Goal: Task Accomplishment & Management: Use online tool/utility

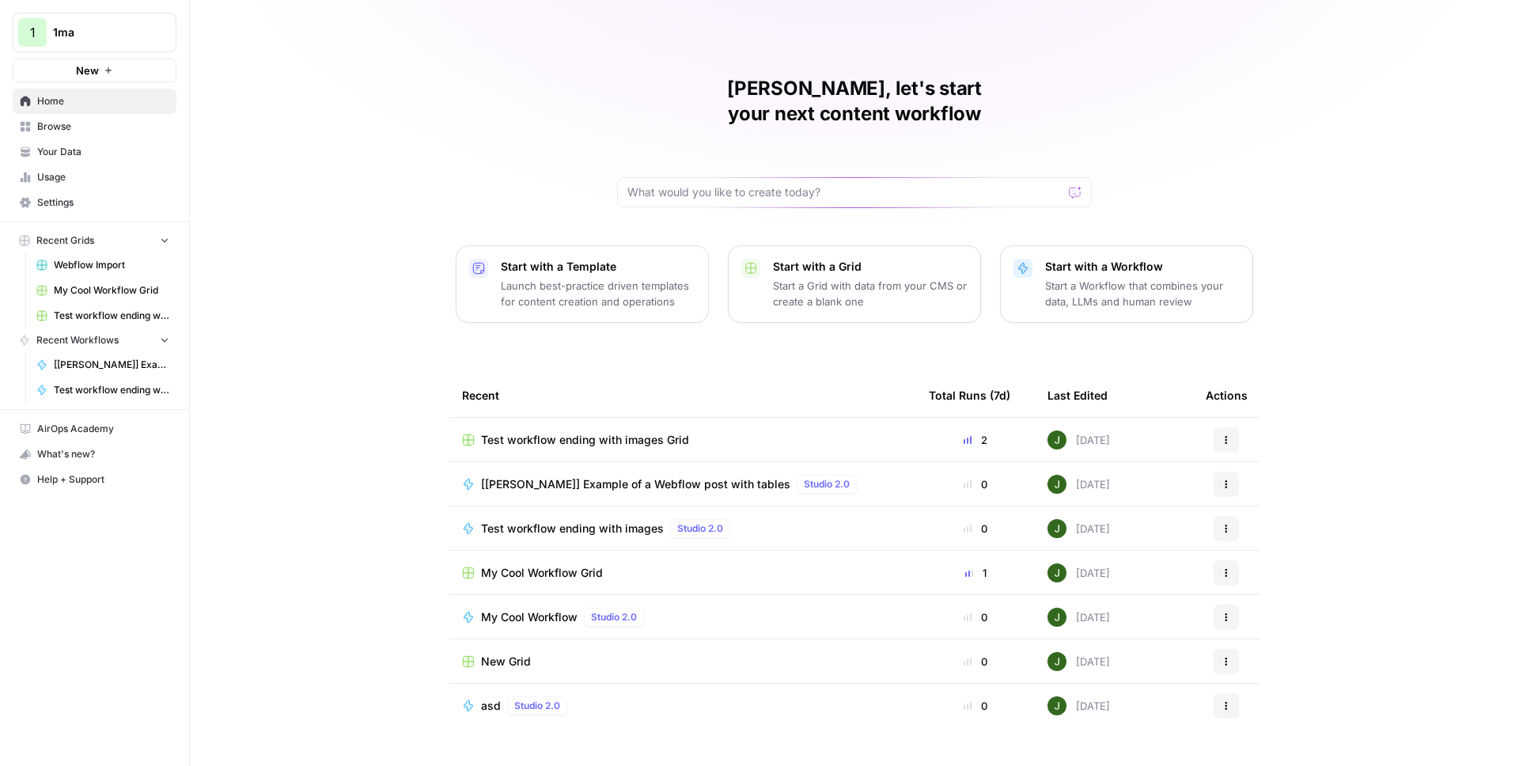
click at [88, 127] on span "Browse" at bounding box center [103, 126] width 132 height 14
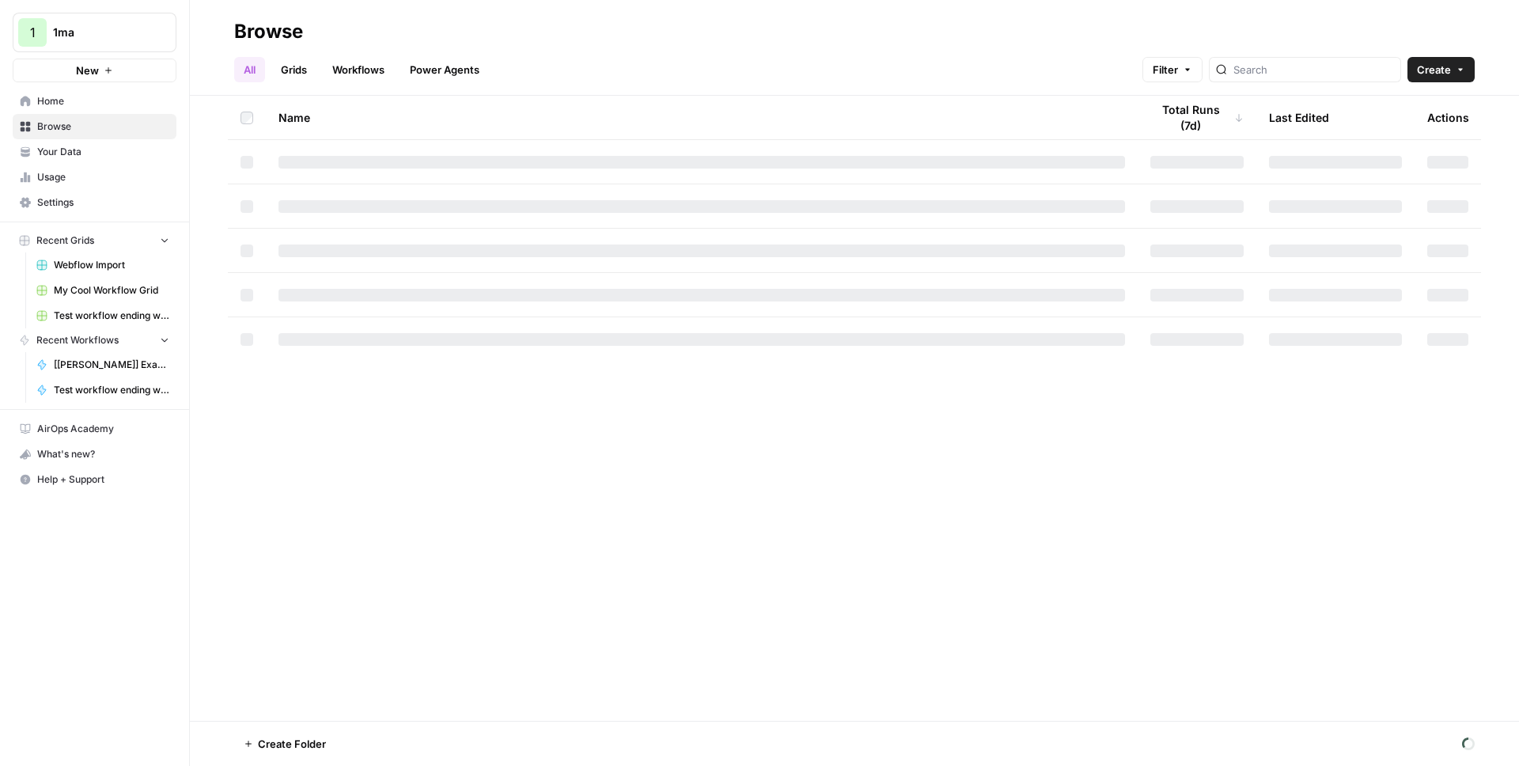
click at [310, 70] on link "Grids" at bounding box center [293, 69] width 45 height 25
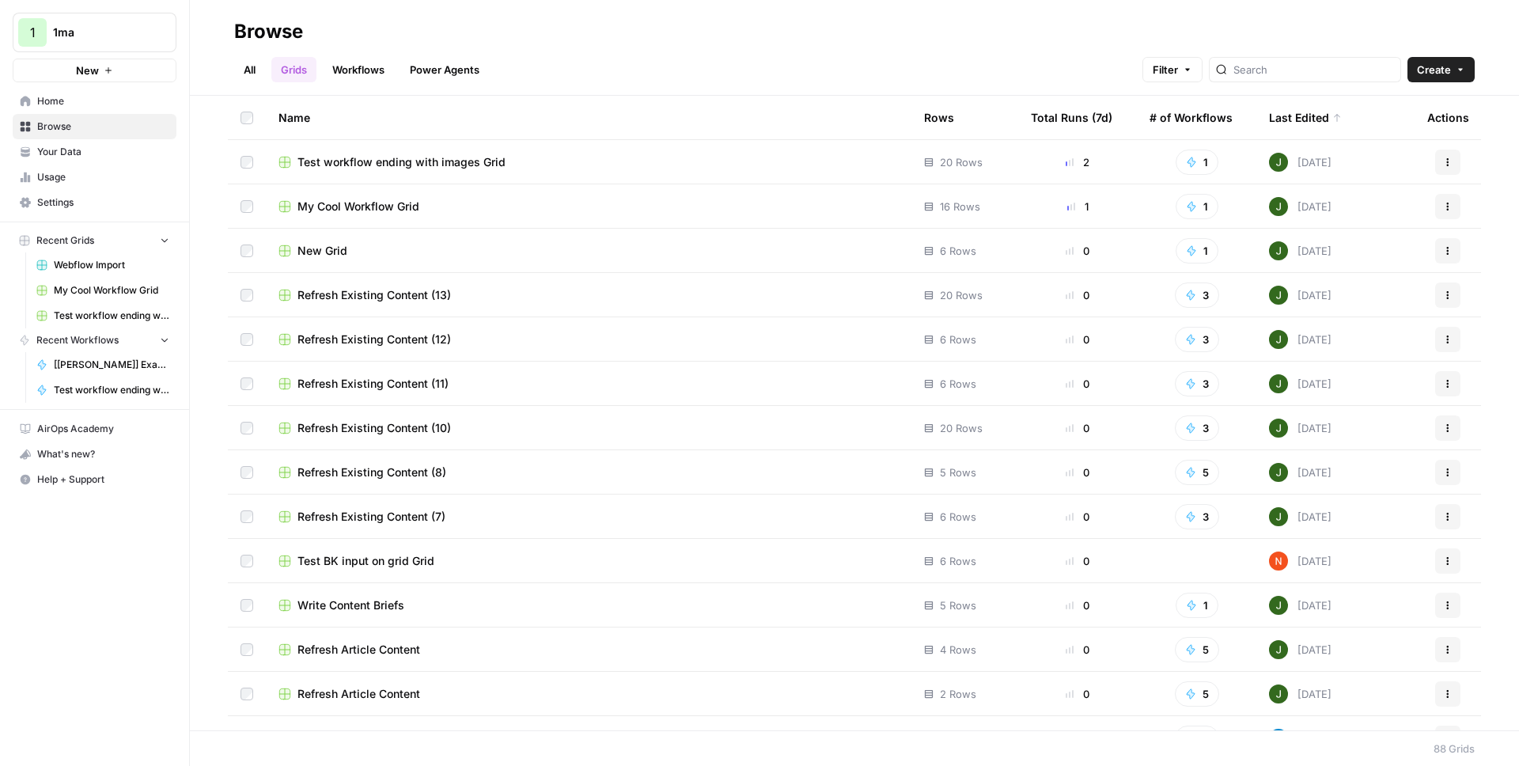
click at [395, 164] on span "Test workflow ending with images Grid" at bounding box center [402, 162] width 208 height 16
click at [1316, 70] on input "search" at bounding box center [1314, 70] width 161 height 16
click at [1307, 122] on div "Last Edited" at bounding box center [1305, 118] width 73 height 44
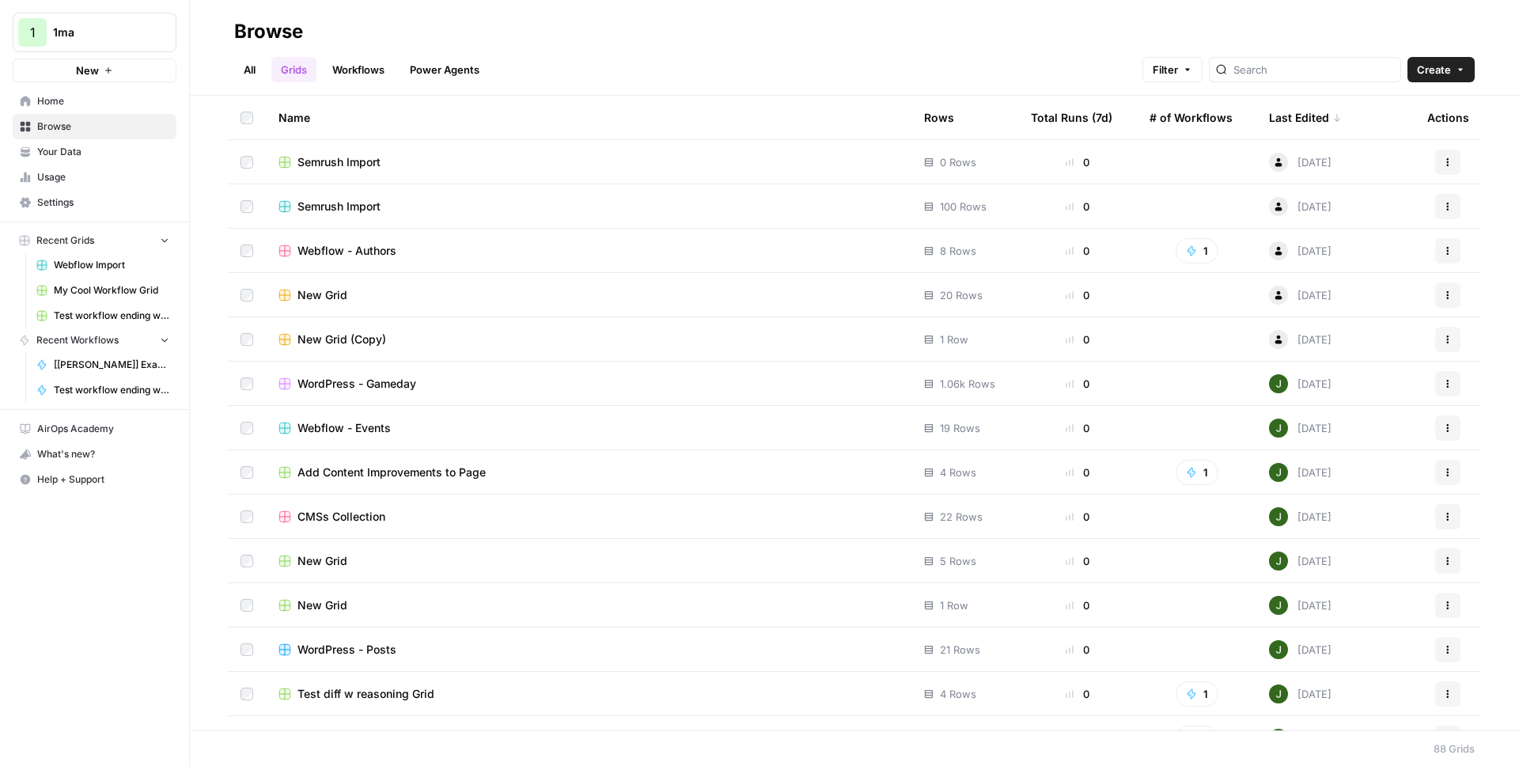
click at [1291, 113] on div "Last Edited" at bounding box center [1305, 118] width 73 height 44
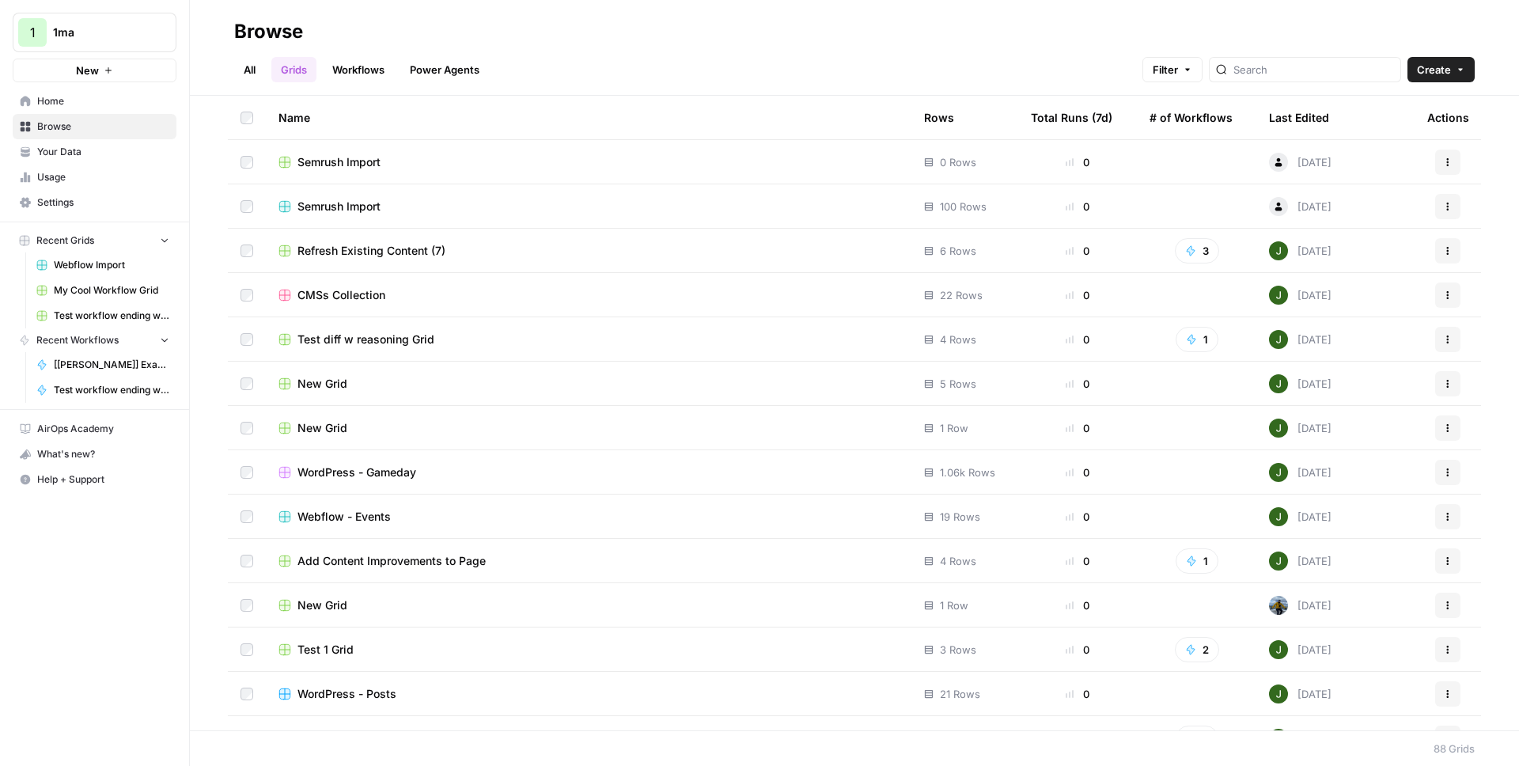
click at [1291, 113] on div "Last Edited" at bounding box center [1299, 118] width 60 height 44
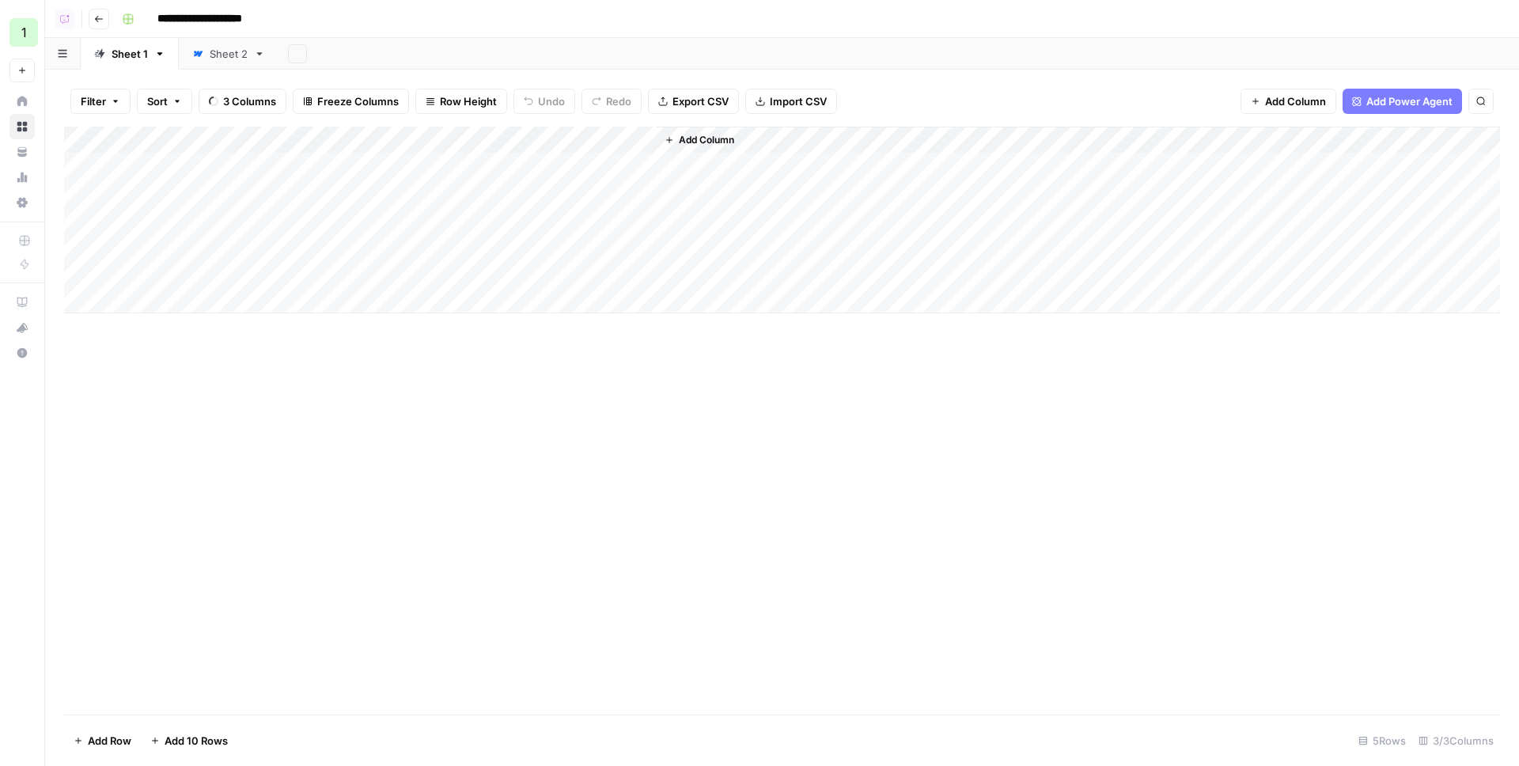
click at [233, 49] on div "Sheet 2" at bounding box center [229, 54] width 38 height 16
click at [158, 56] on icon at bounding box center [159, 53] width 11 height 11
click at [157, 51] on icon "button" at bounding box center [159, 53] width 11 height 11
click at [223, 138] on span "Delete Sheet" at bounding box center [222, 142] width 76 height 16
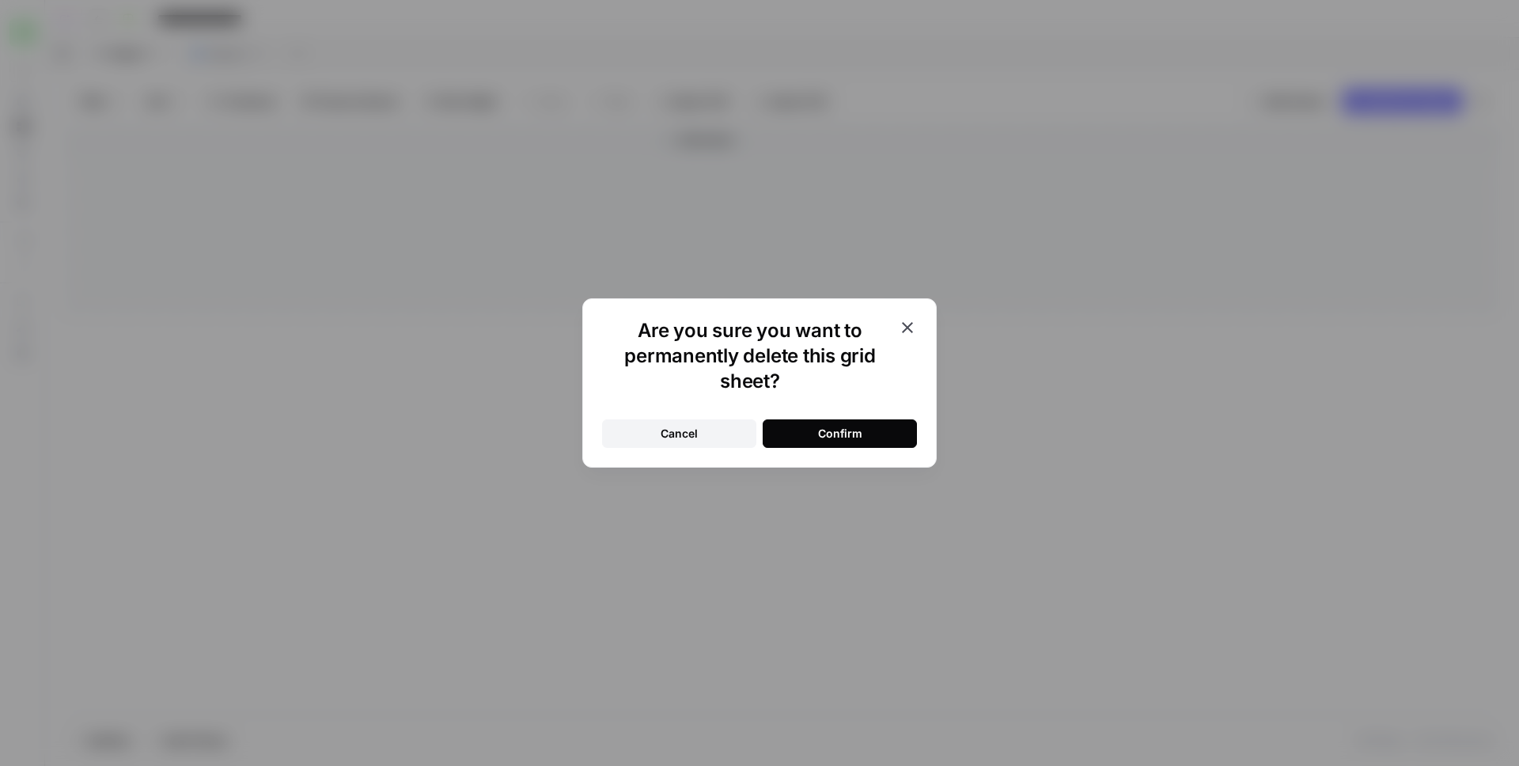
click at [788, 437] on button "Confirm" at bounding box center [840, 433] width 154 height 28
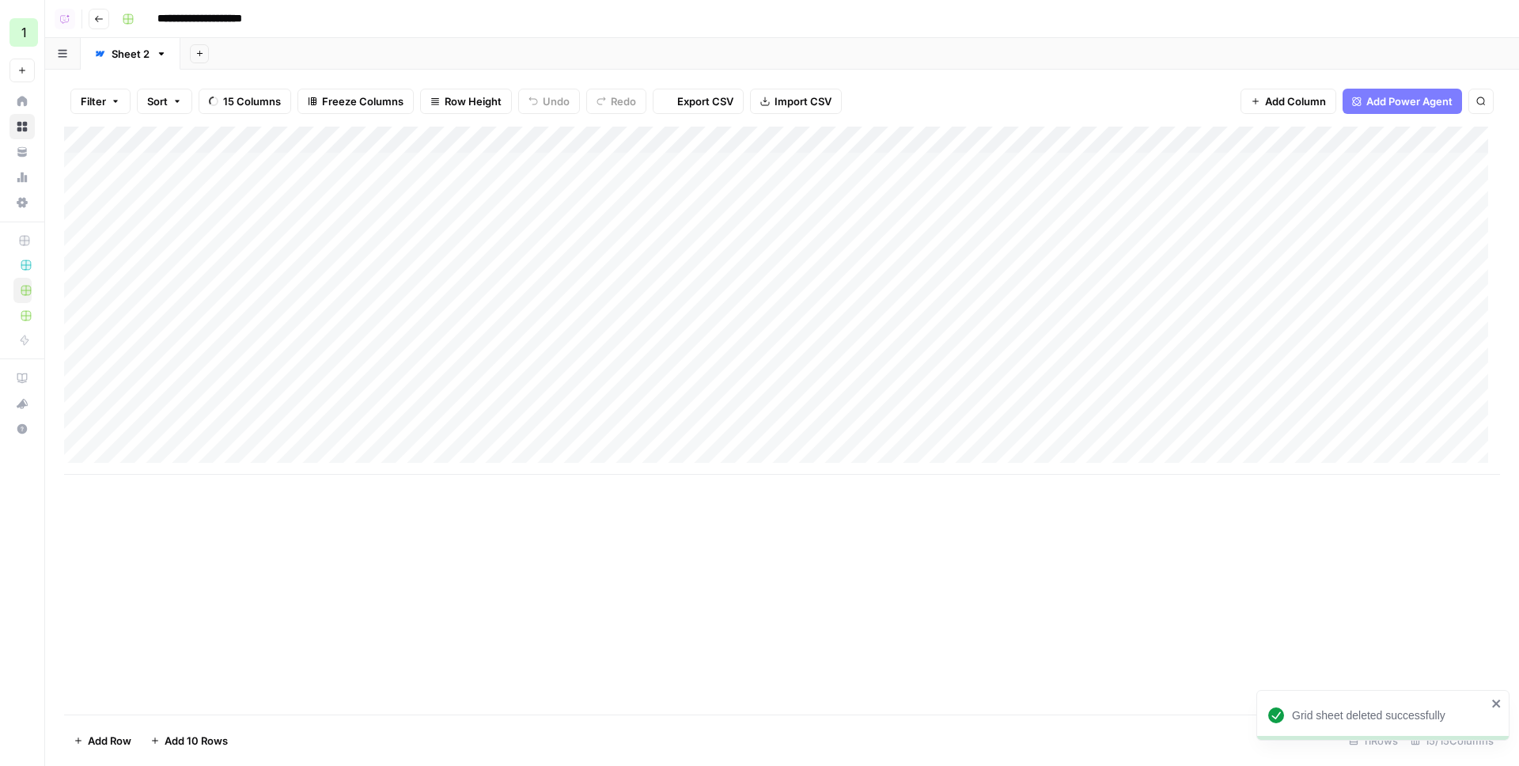
click at [209, 17] on input "**********" at bounding box center [219, 18] width 138 height 25
click at [226, 19] on input "**********" at bounding box center [213, 18] width 126 height 25
type input "**********"
click at [21, 126] on icon at bounding box center [22, 126] width 11 height 11
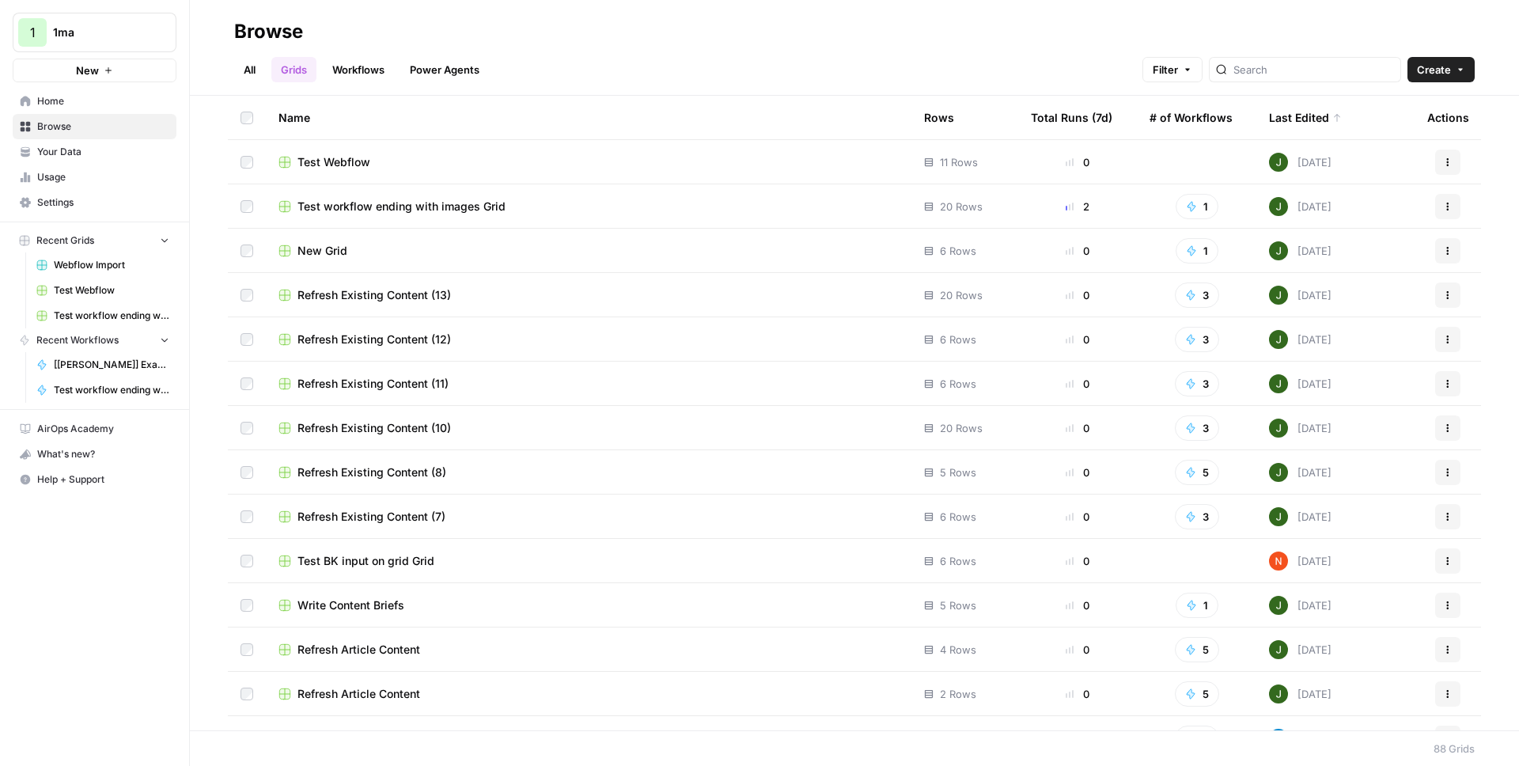
click at [366, 66] on link "Workflows" at bounding box center [358, 69] width 71 height 25
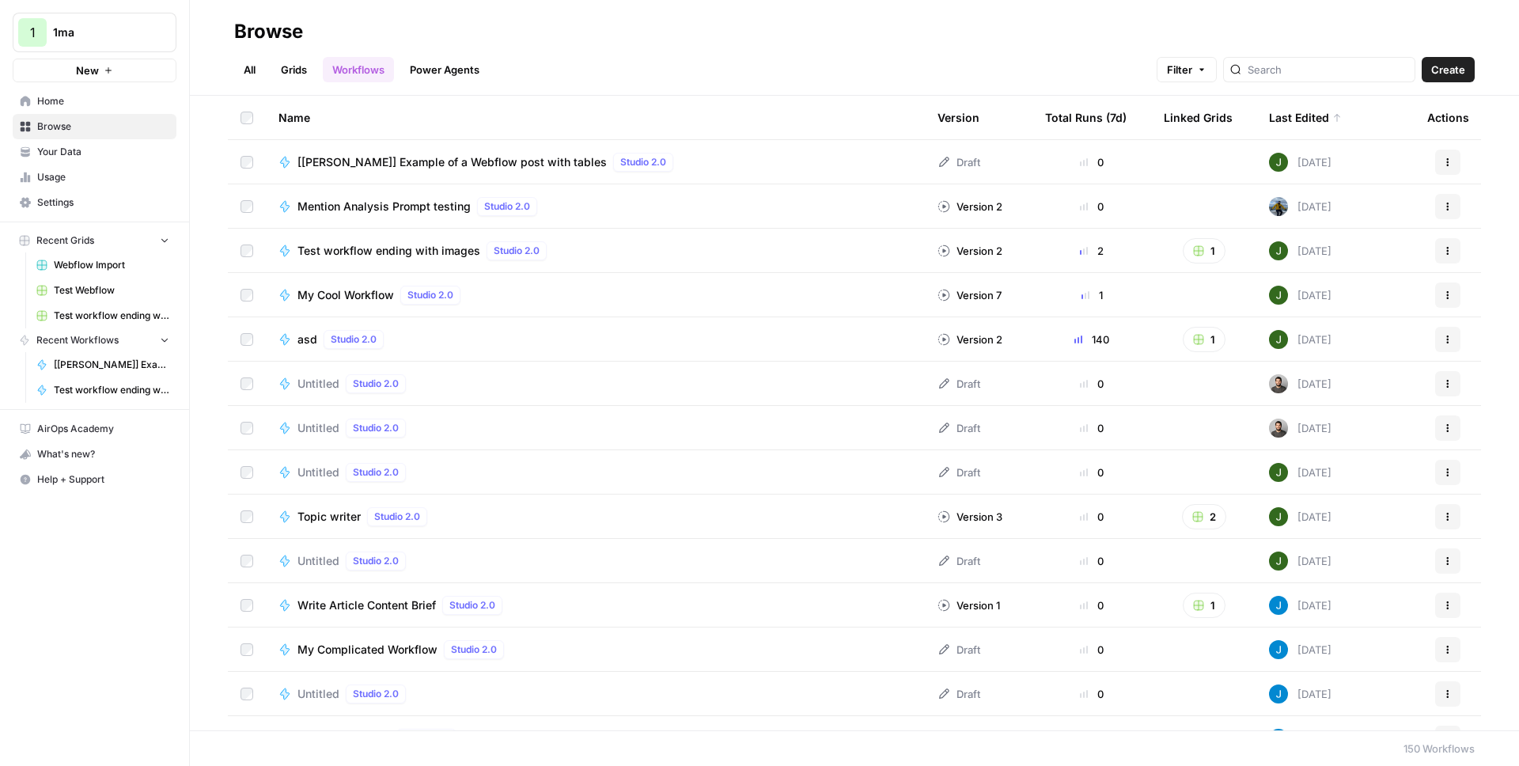
click at [306, 58] on link "Grids" at bounding box center [293, 69] width 45 height 25
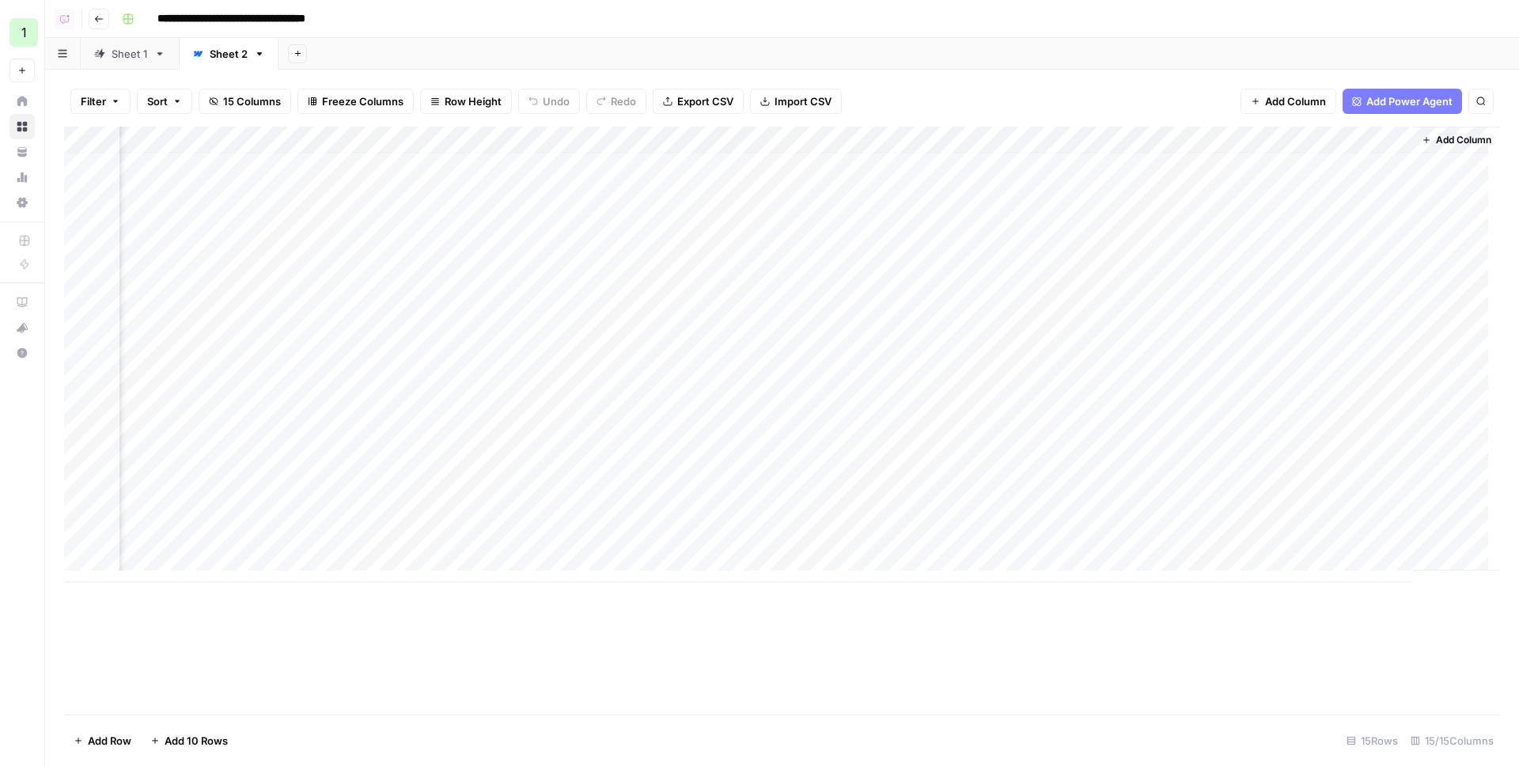
click at [245, 21] on input "**********" at bounding box center [261, 18] width 222 height 25
click at [153, 57] on link "Sheet 1" at bounding box center [130, 54] width 98 height 32
click at [157, 52] on icon "button" at bounding box center [160, 53] width 6 height 3
click at [202, 142] on span "Delete Sheet" at bounding box center [222, 142] width 76 height 16
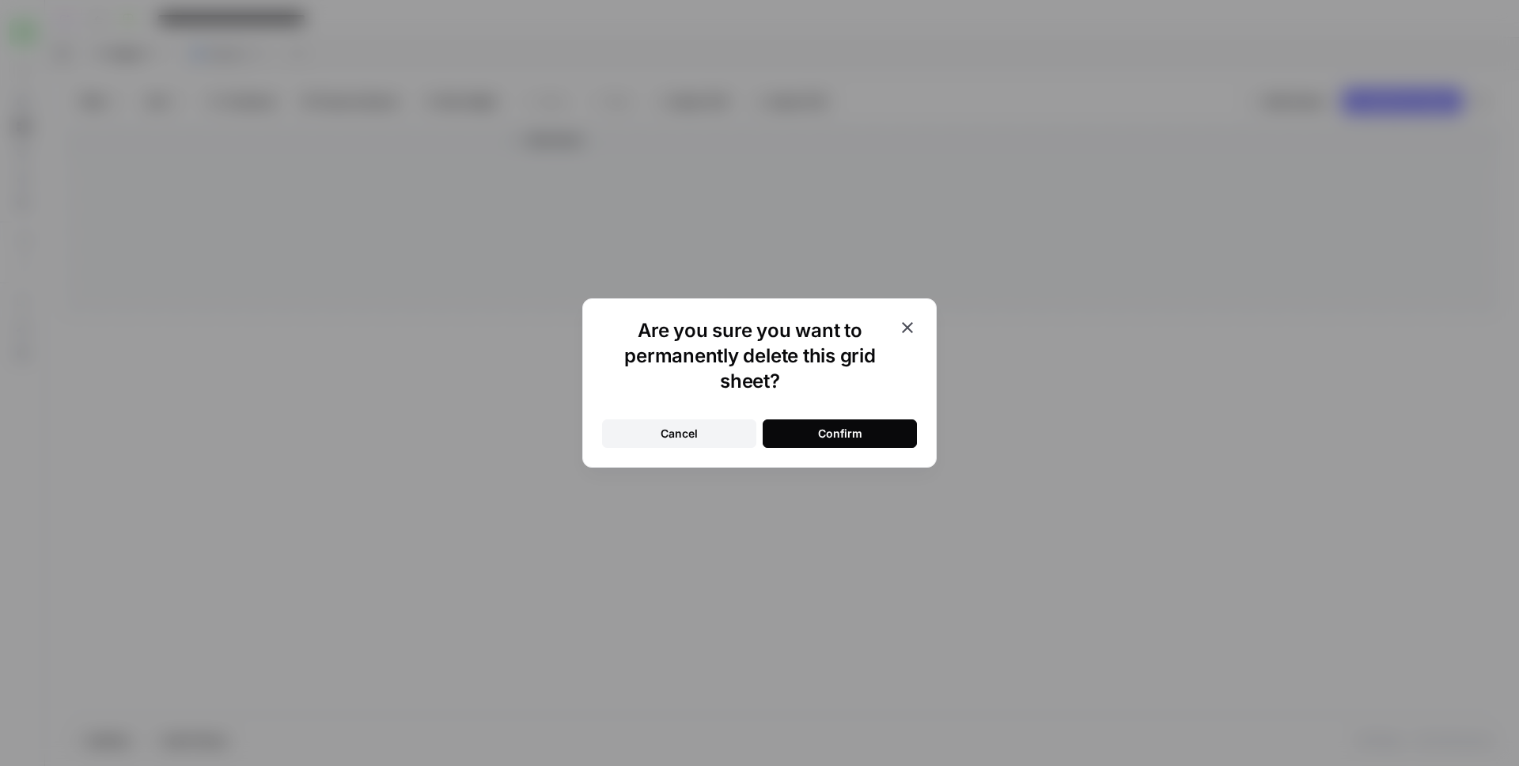
click at [799, 429] on button "Confirm" at bounding box center [840, 433] width 154 height 28
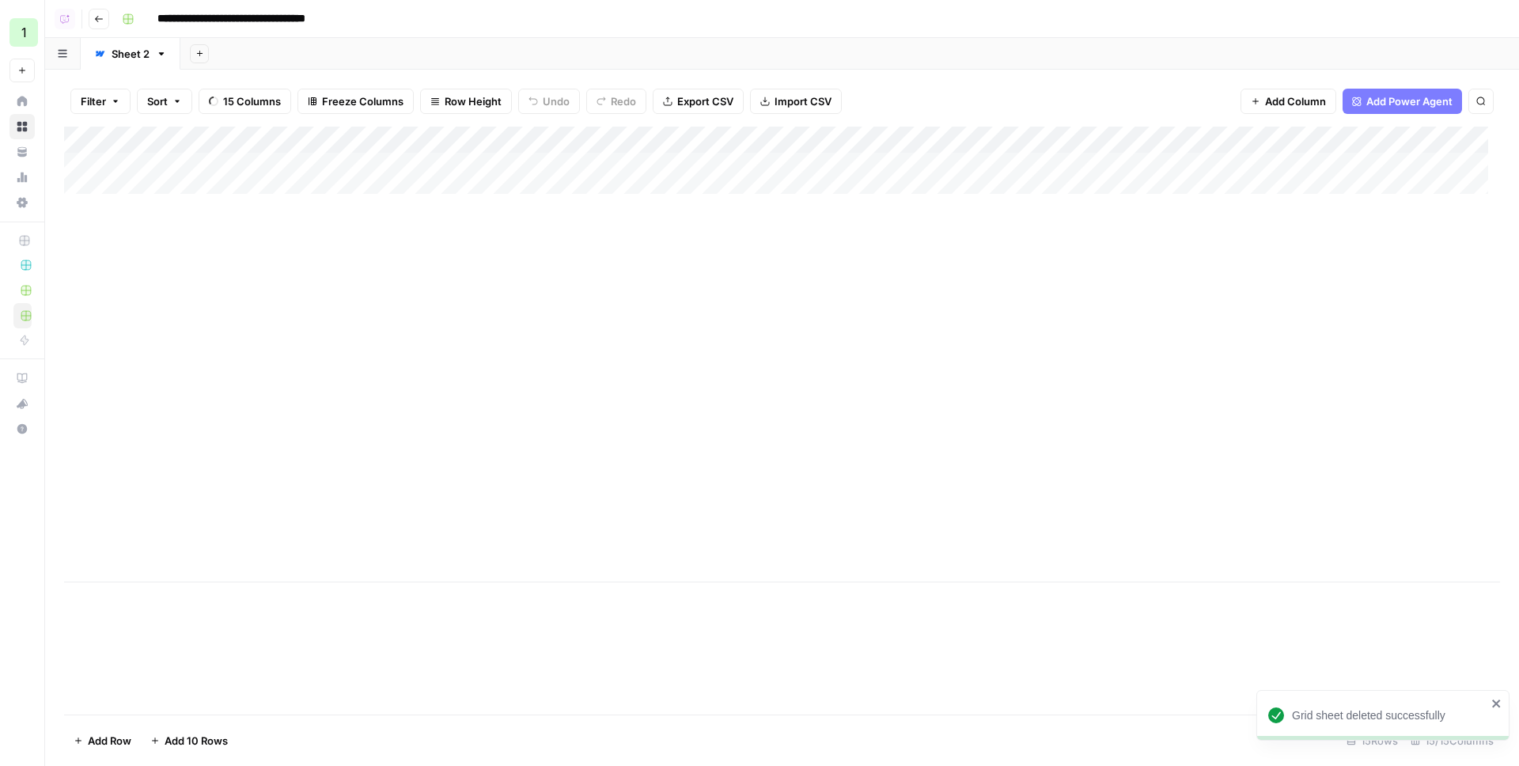
click at [210, 9] on input "**********" at bounding box center [261, 18] width 222 height 25
type input "**********"
click at [245, 143] on div "Add Column" at bounding box center [782, 355] width 1436 height 456
click at [283, 176] on span "All Rows" at bounding box center [305, 177] width 100 height 16
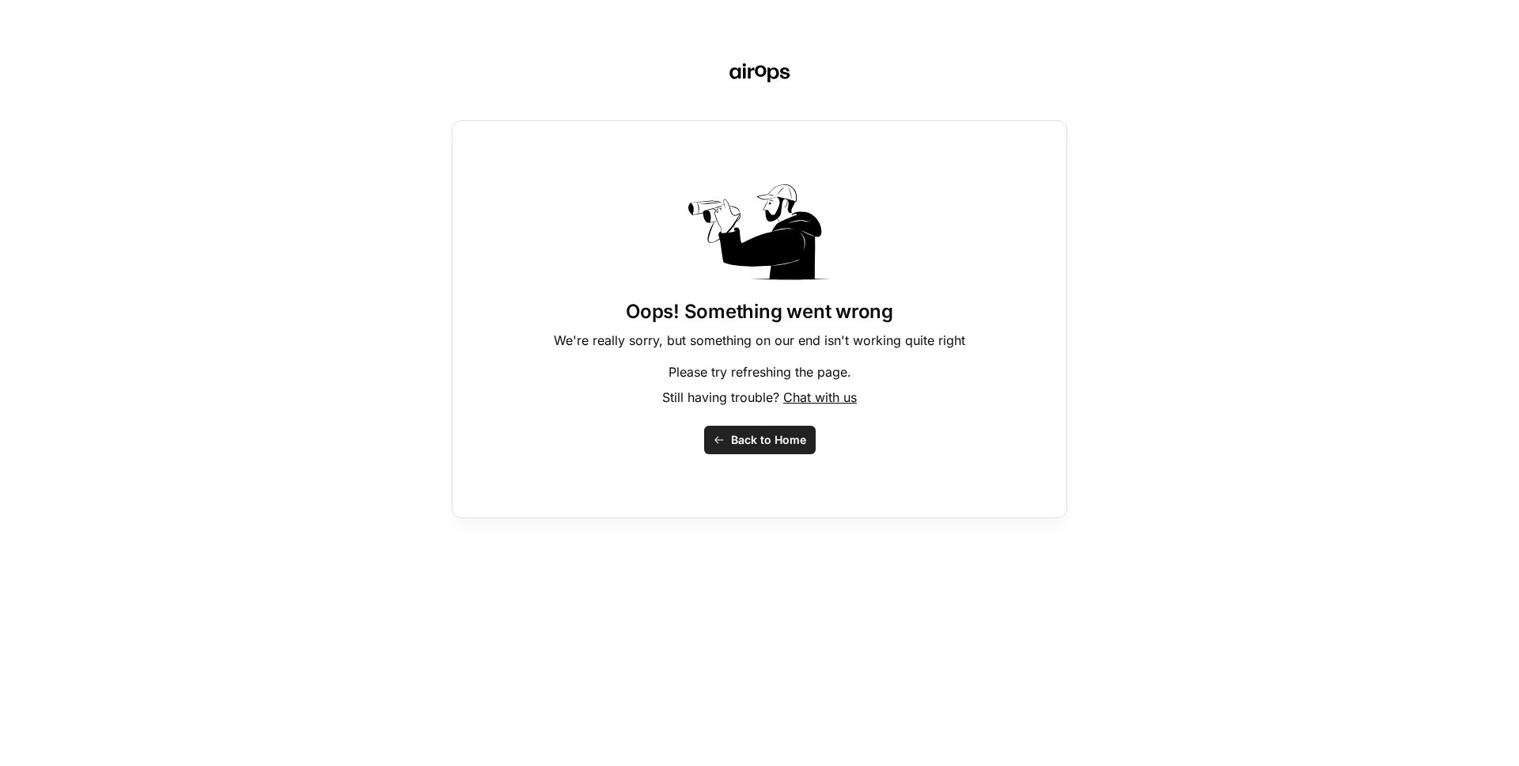
click at [1130, 310] on div "Oops! Something went wrong We're really sorry, but something on our end isn't w…" at bounding box center [759, 383] width 1519 height 766
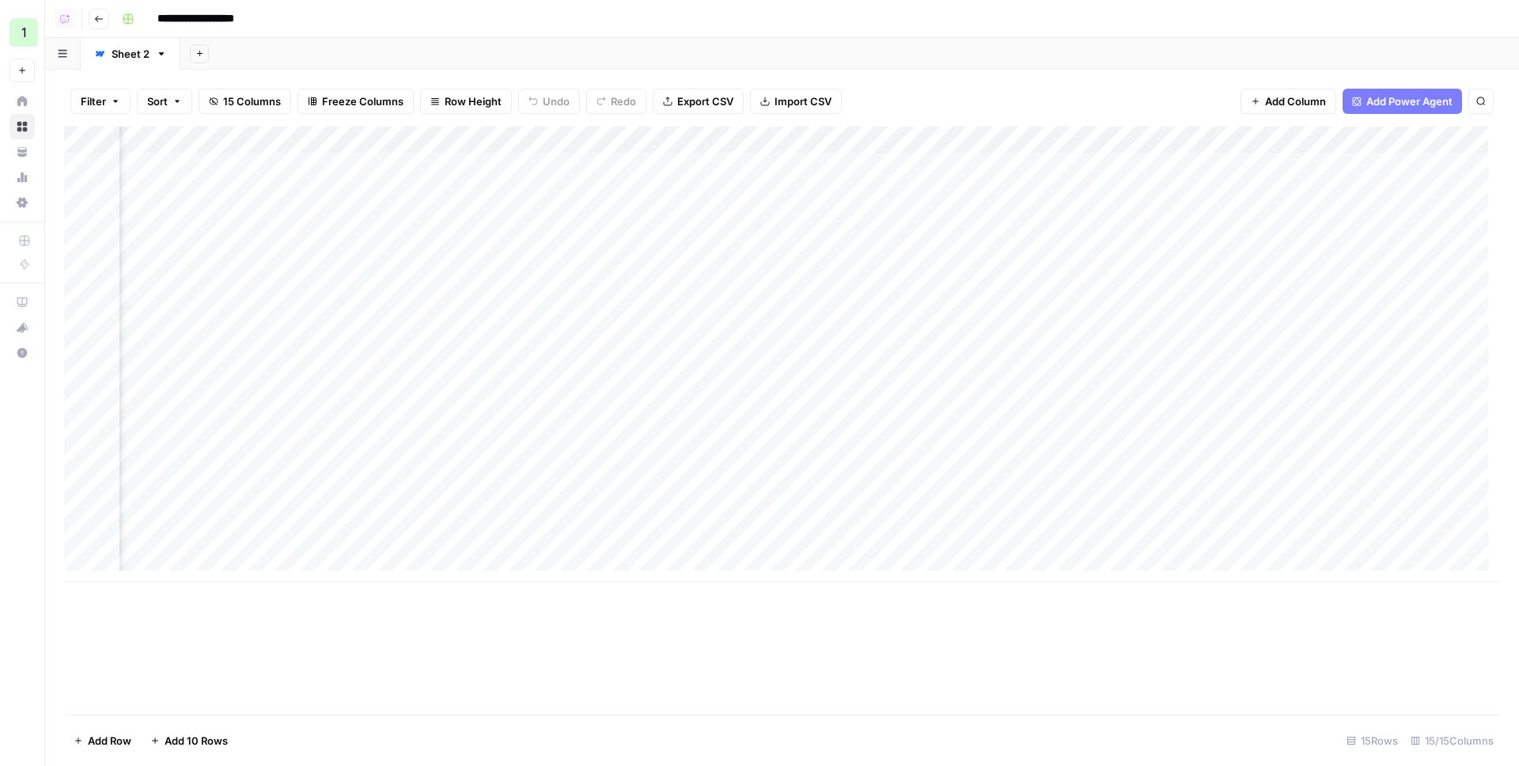
scroll to position [0, 263]
click at [260, 540] on div "Add Column" at bounding box center [782, 355] width 1436 height 456
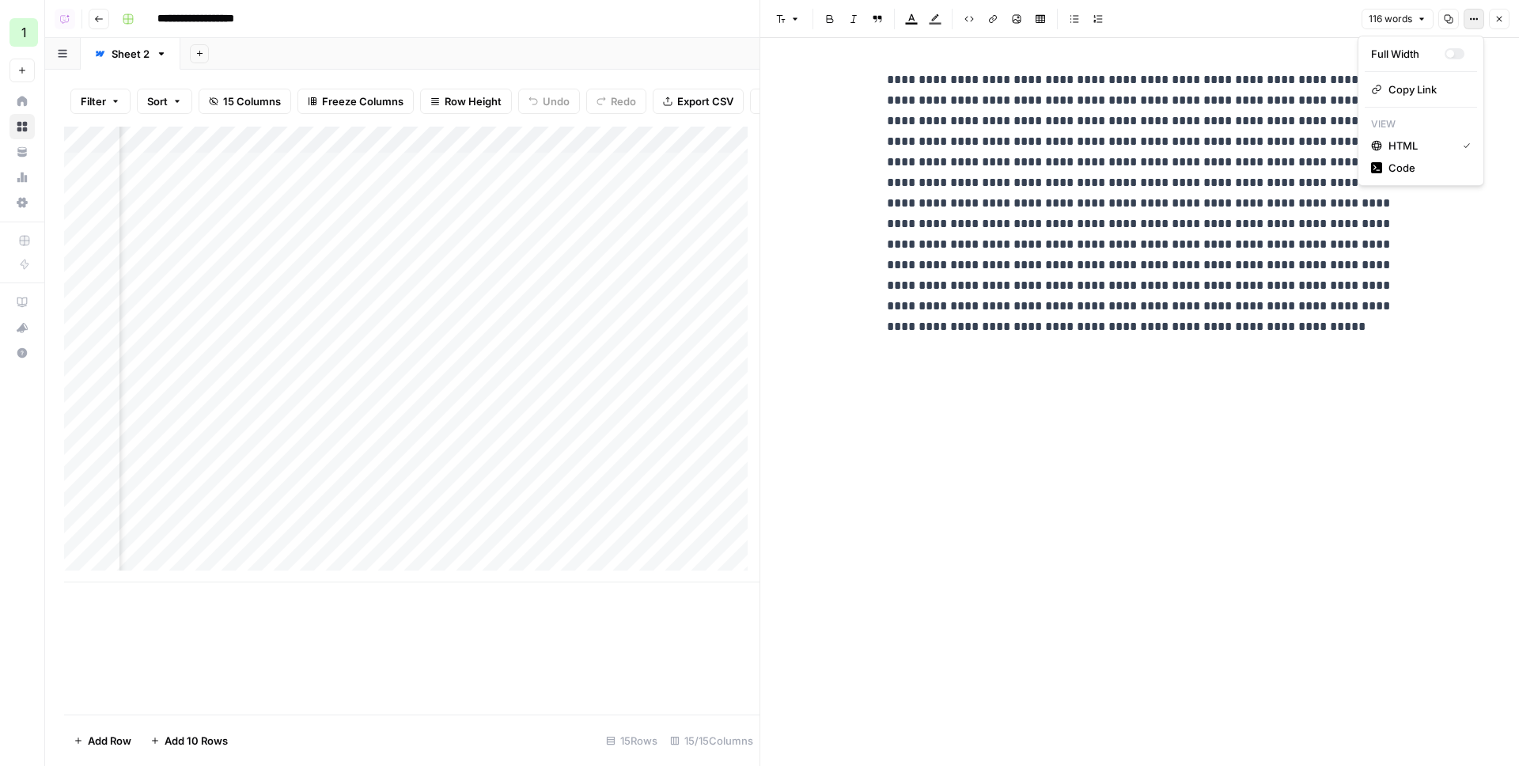
click at [1470, 24] on button "Options" at bounding box center [1474, 19] width 21 height 21
click at [1408, 150] on span "HTML" at bounding box center [1420, 146] width 62 height 16
click at [1474, 23] on icon "button" at bounding box center [1473, 18] width 9 height 9
click at [1416, 172] on span "Code" at bounding box center [1427, 168] width 76 height 16
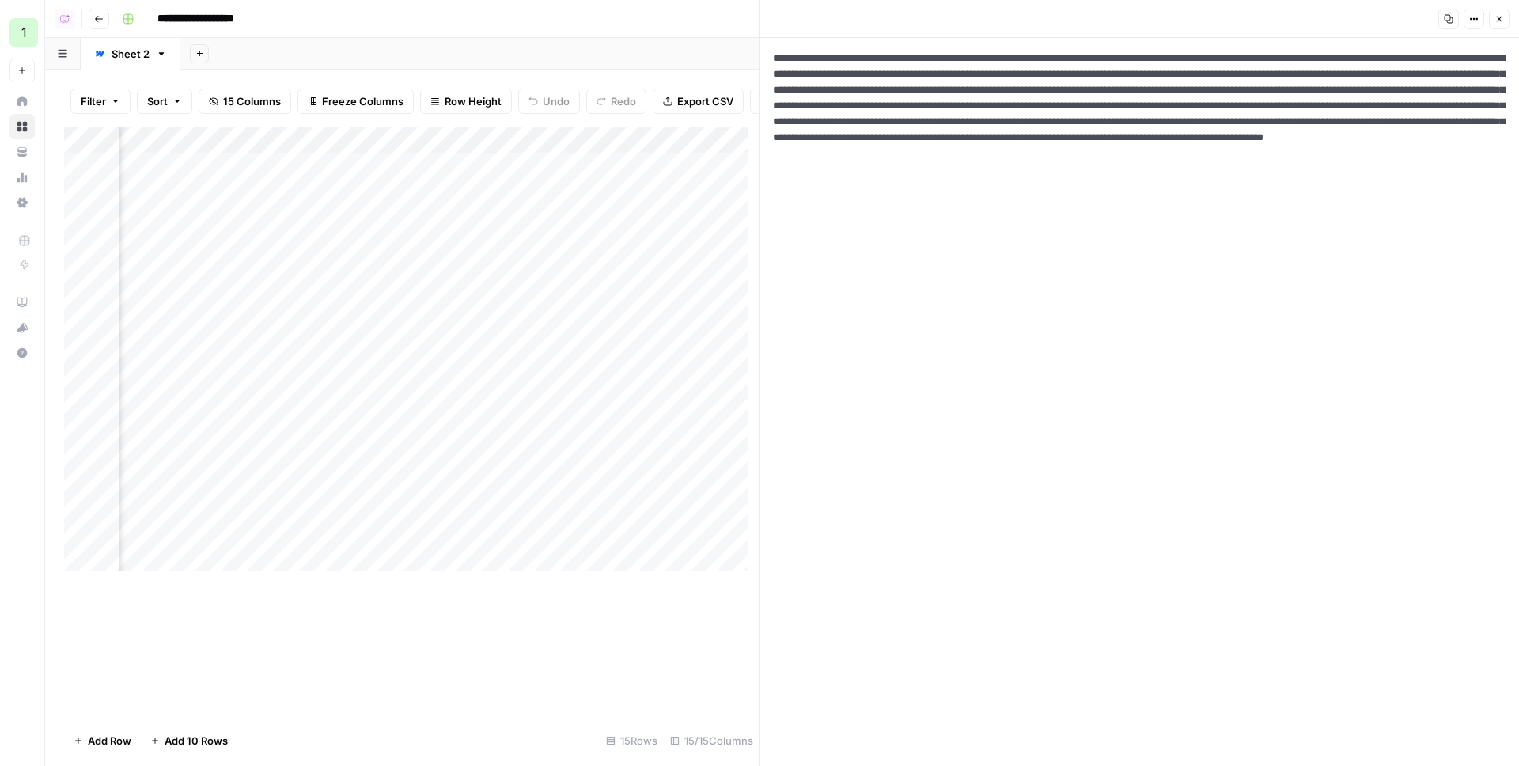
click at [1482, 25] on button "Options" at bounding box center [1474, 19] width 21 height 21
click at [1413, 124] on span "HTML" at bounding box center [1427, 124] width 76 height 16
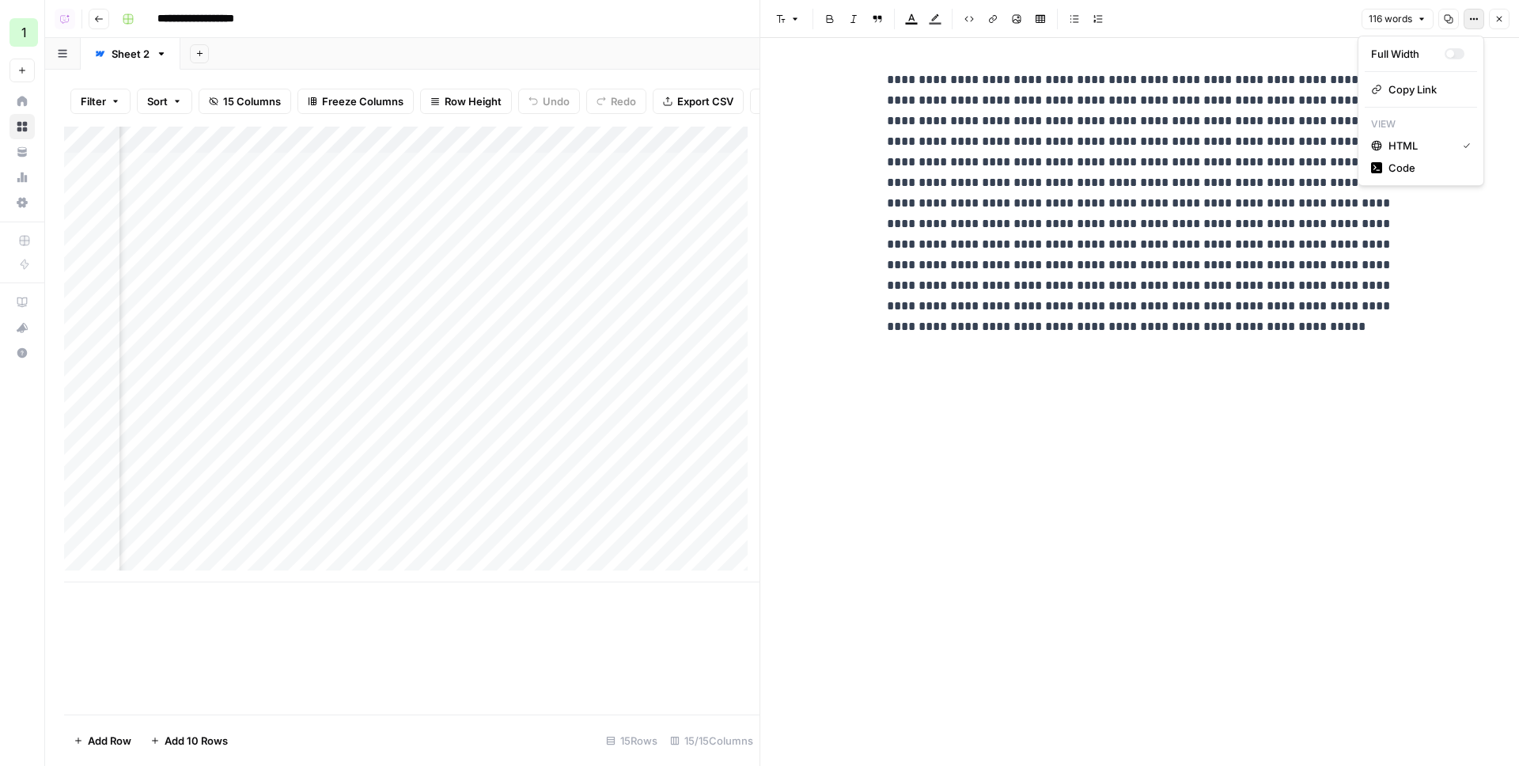
click at [1484, 20] on button "Options" at bounding box center [1474, 19] width 21 height 21
click at [1419, 163] on span "Code" at bounding box center [1427, 168] width 76 height 16
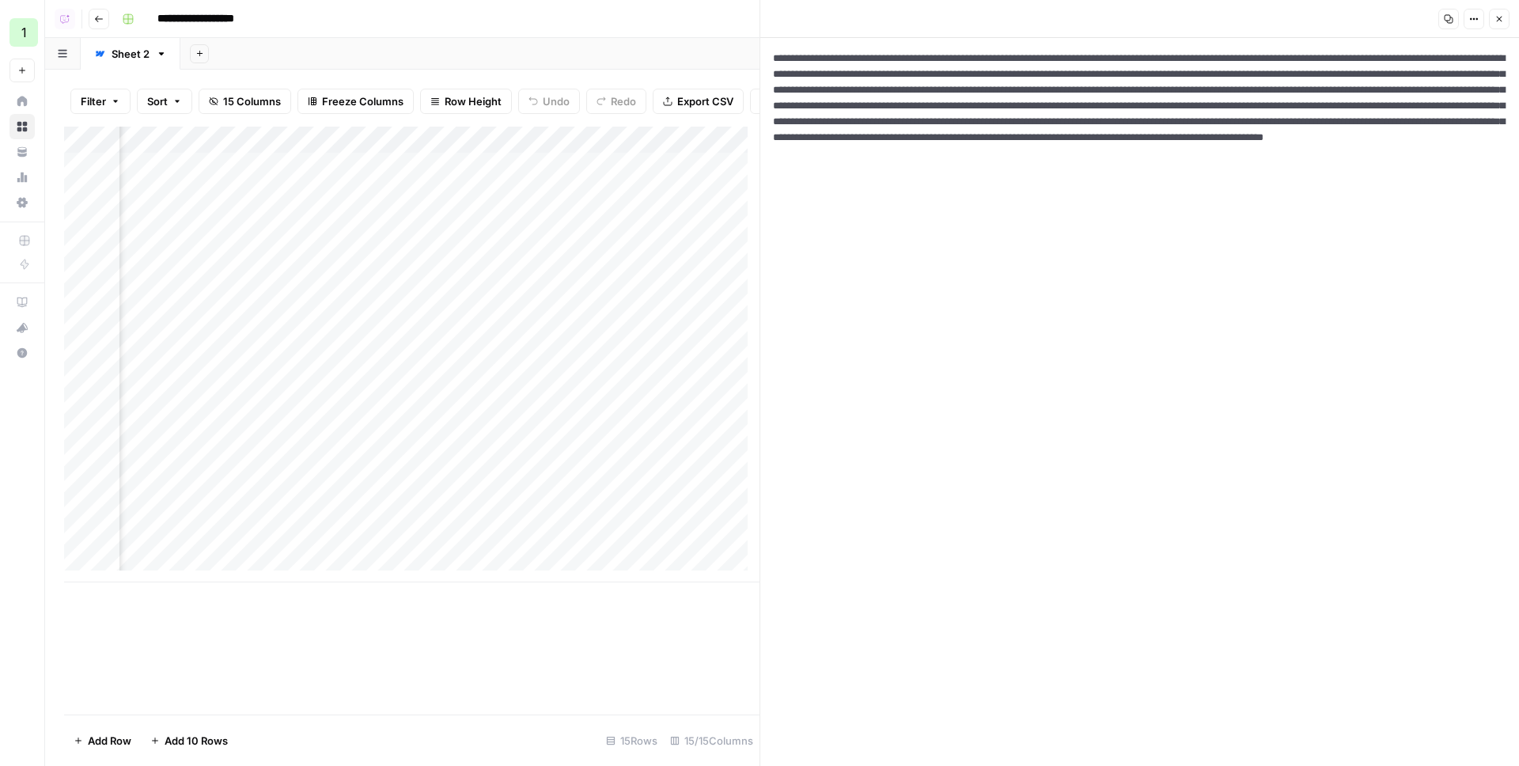
click at [1076, 109] on textarea at bounding box center [1139, 402] width 759 height 728
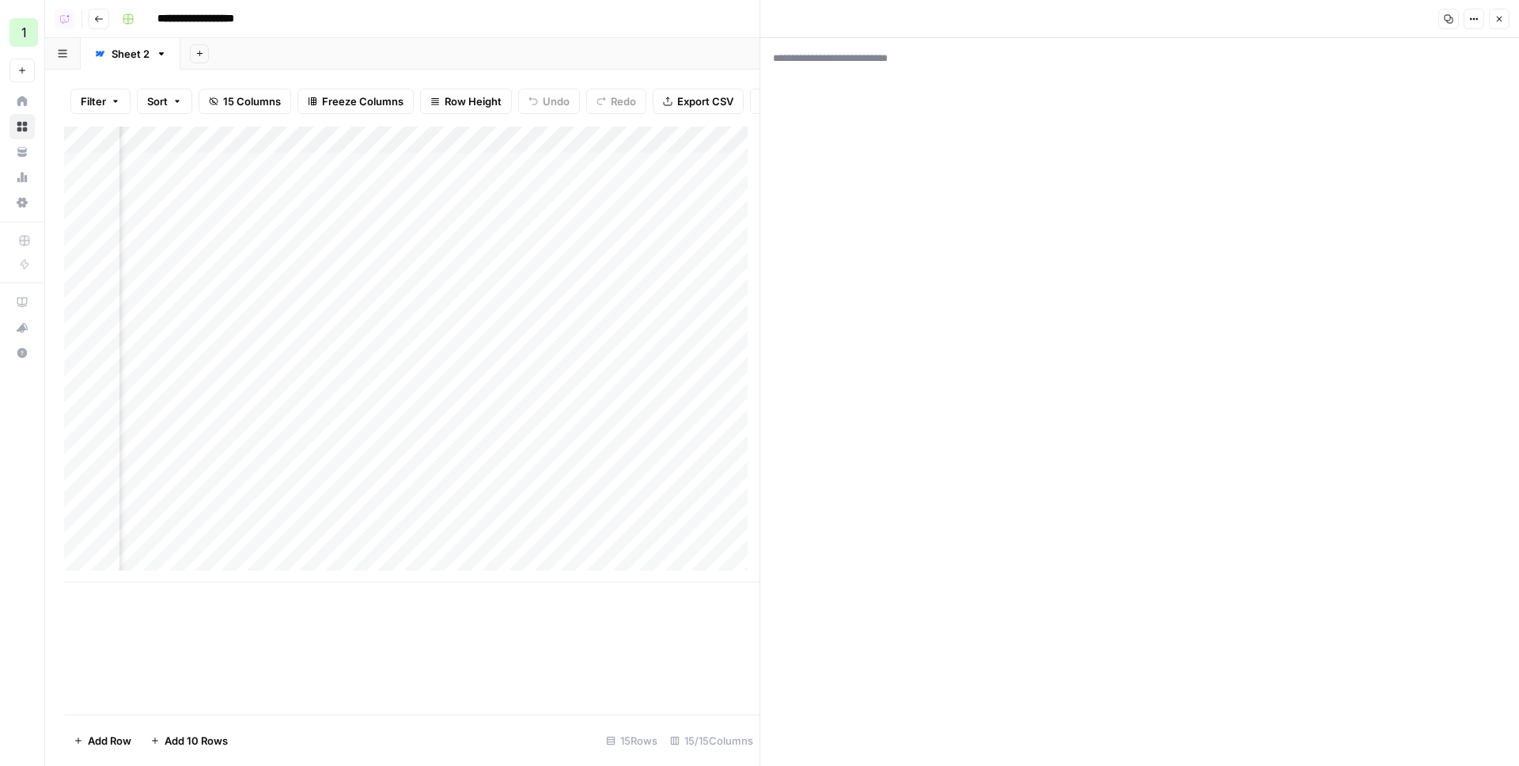
paste textarea "**********"
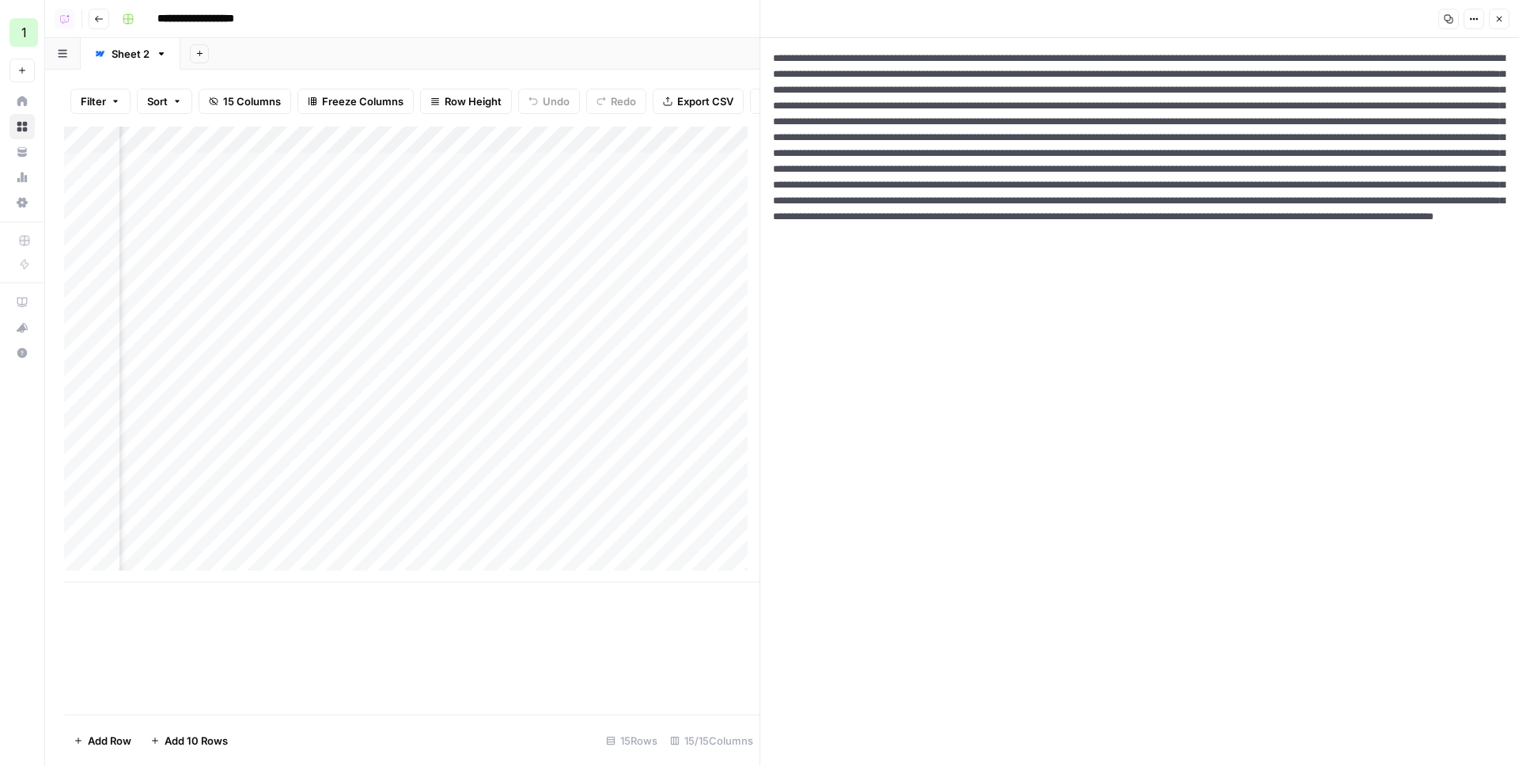
type textarea "**********"
click at [1473, 18] on icon "button" at bounding box center [1474, 19] width 2 height 2
click at [1437, 123] on span "HTML" at bounding box center [1427, 124] width 76 height 16
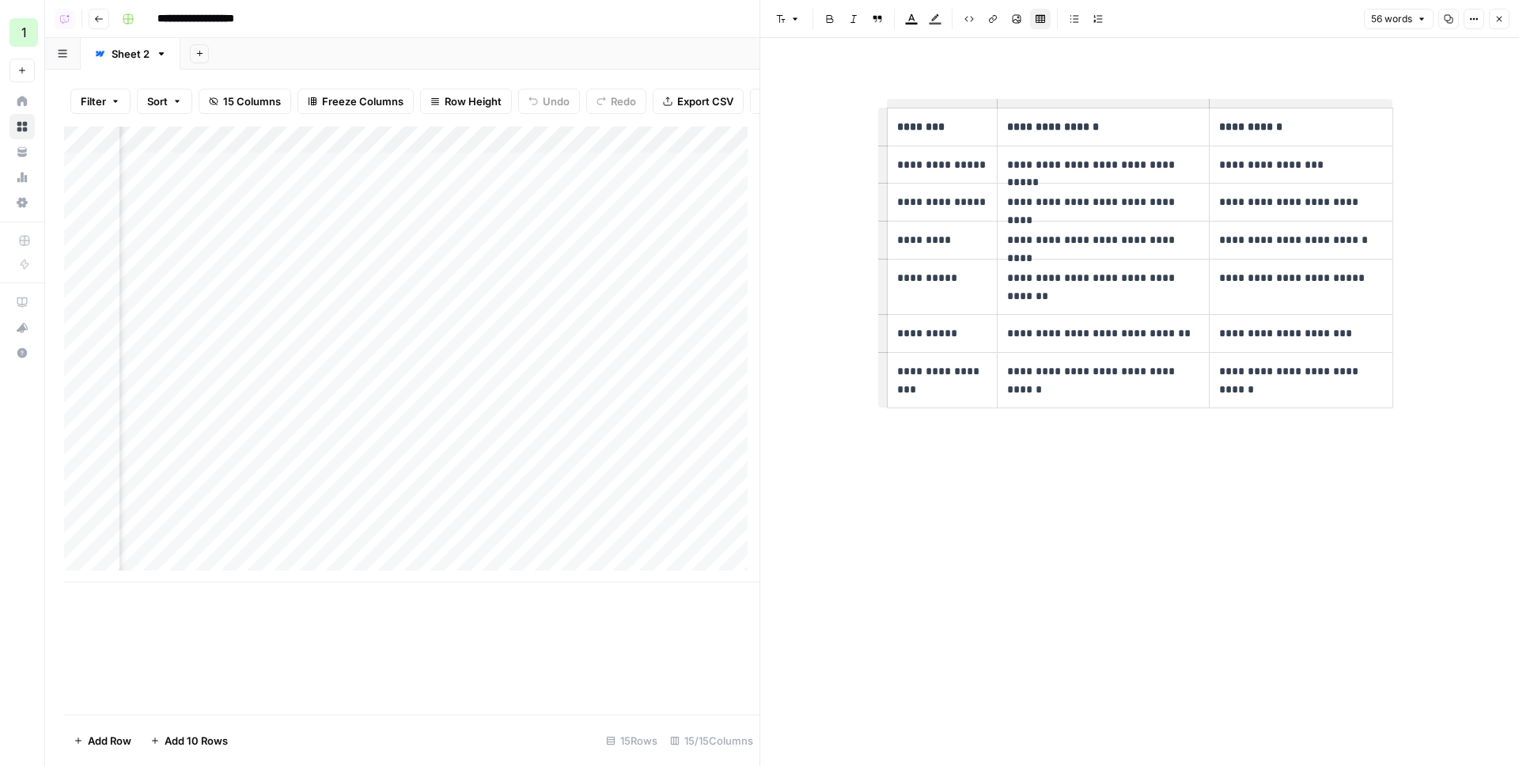
click at [1500, 22] on icon "button" at bounding box center [1499, 18] width 9 height 9
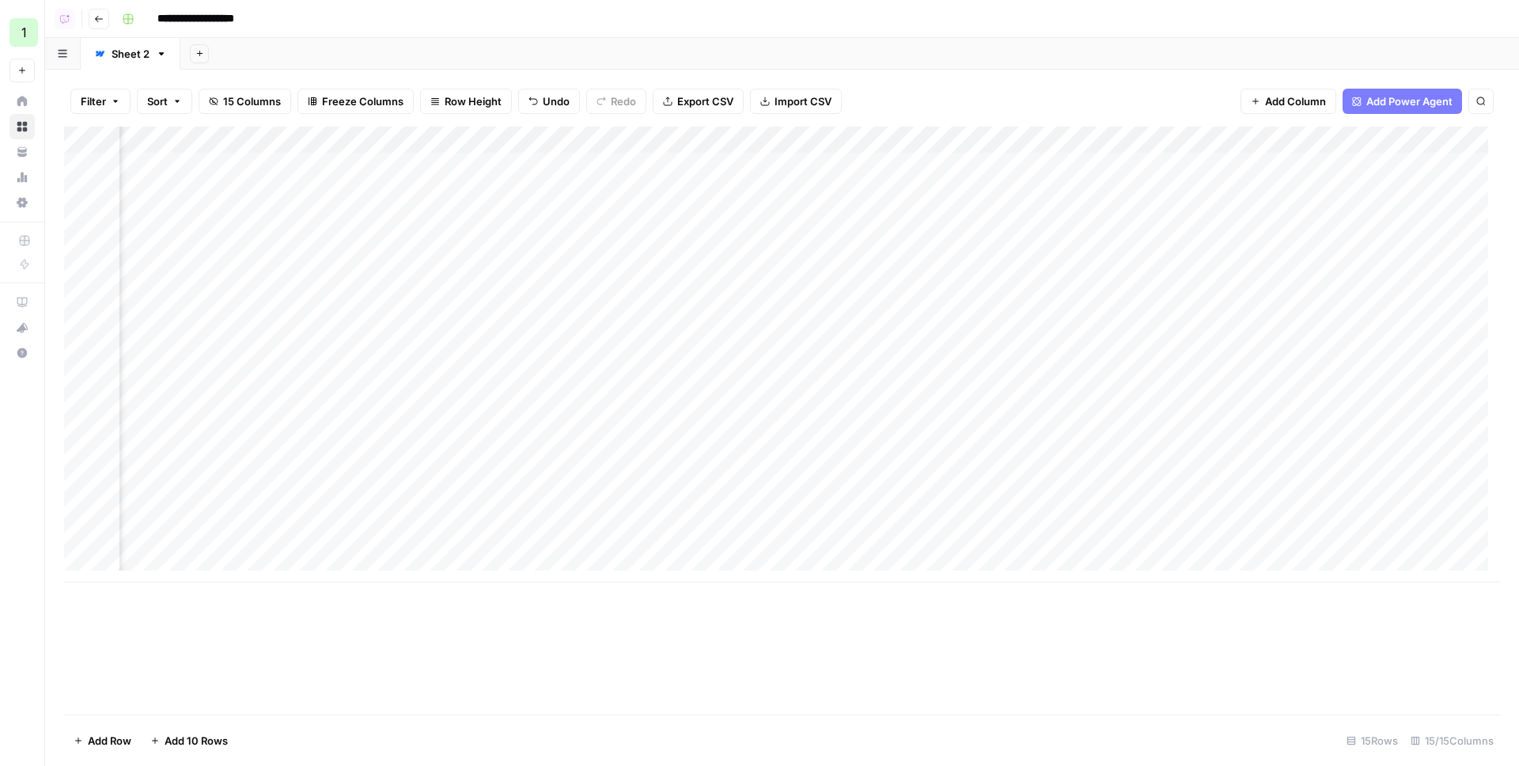
click at [438, 540] on div "Add Column" at bounding box center [782, 355] width 1436 height 456
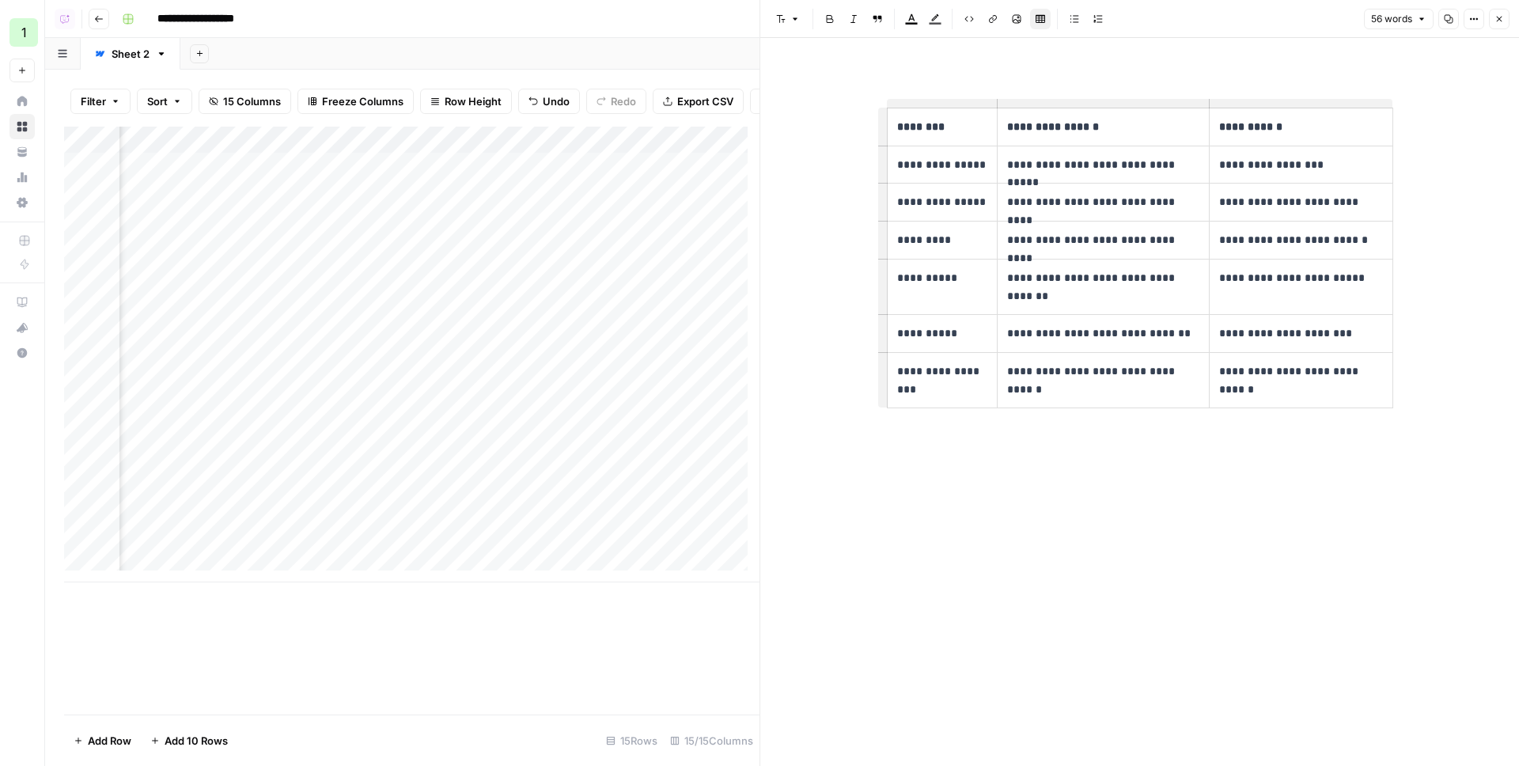
drag, startPoint x: 1496, startPoint y: 18, endPoint x: 1227, endPoint y: 185, distance: 316.6
click at [1496, 18] on icon "button" at bounding box center [1499, 18] width 9 height 9
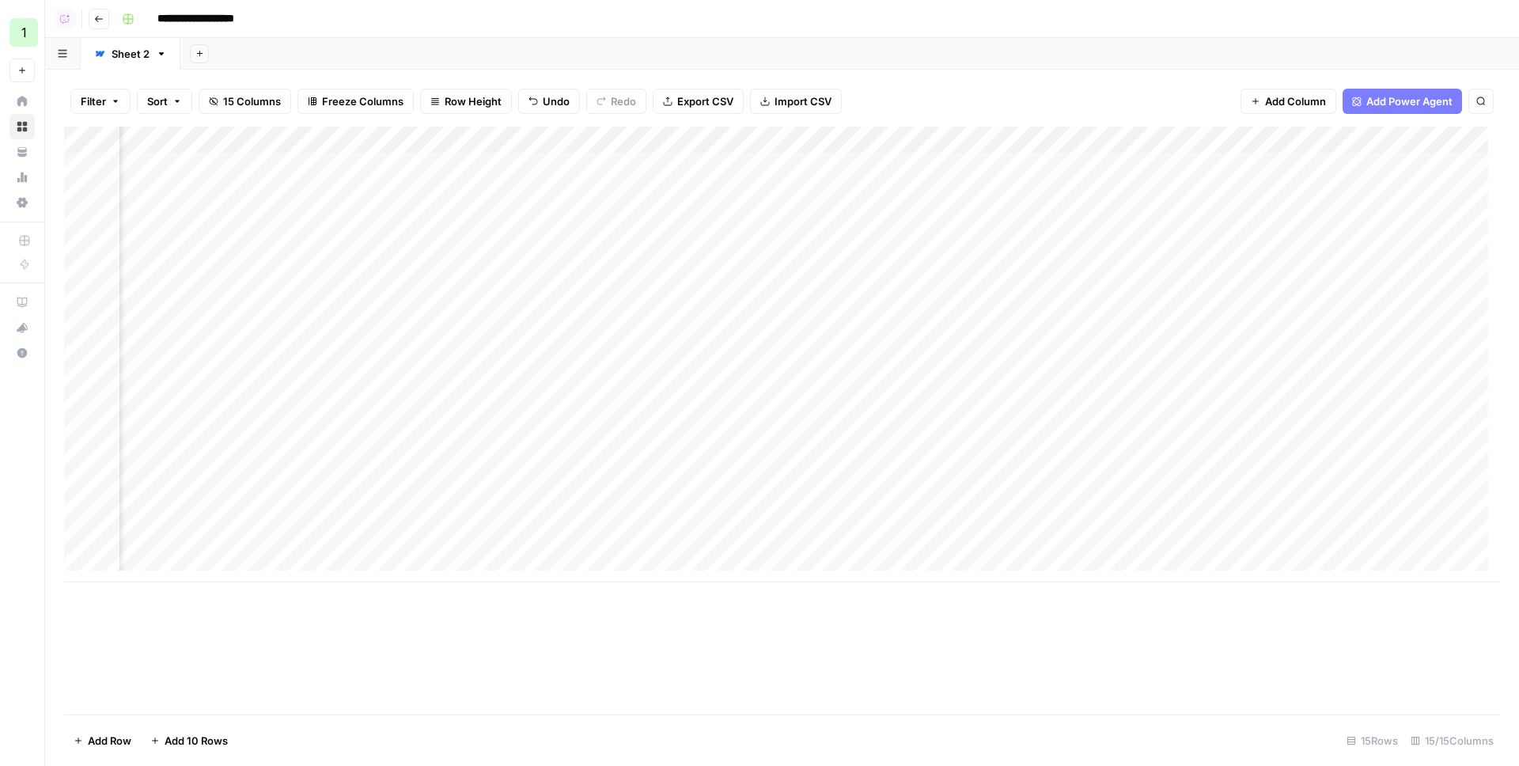
scroll to position [0, 1540]
click at [1383, 540] on div "Add Column" at bounding box center [782, 355] width 1436 height 456
click at [708, 516] on div "Add Column" at bounding box center [782, 355] width 1436 height 456
click at [680, 544] on div "Add Column" at bounding box center [782, 355] width 1436 height 456
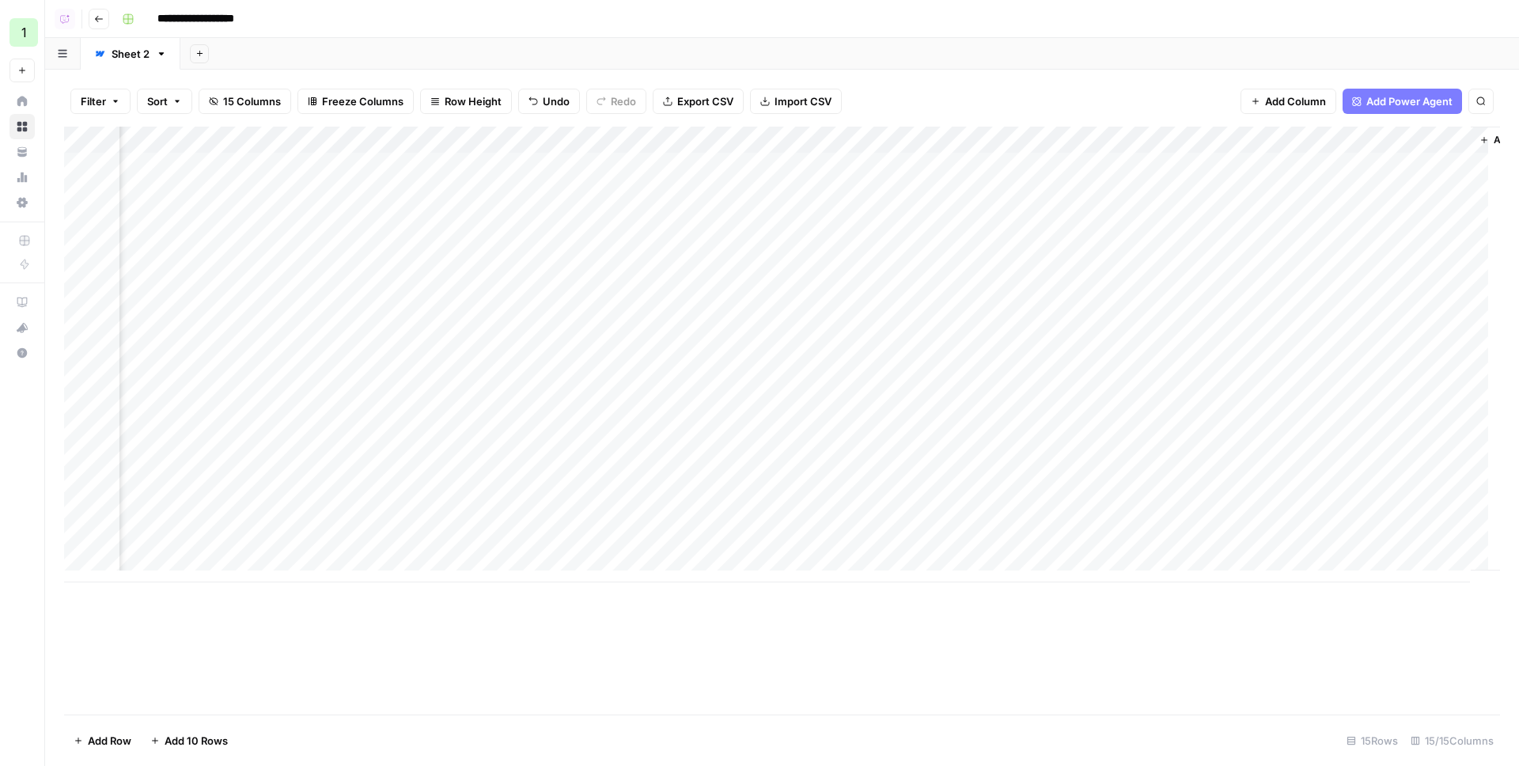
scroll to position [0, 1492]
click at [1431, 540] on div "Add Column" at bounding box center [782, 355] width 1436 height 456
click at [1093, 51] on div "Add Sheet" at bounding box center [849, 54] width 1339 height 32
